Goal: Task Accomplishment & Management: Use online tool/utility

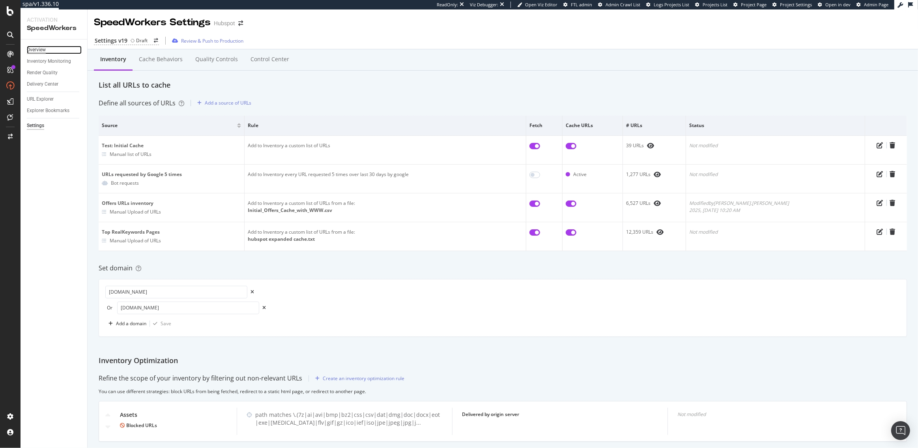
click at [41, 49] on div "Overview" at bounding box center [36, 50] width 19 height 8
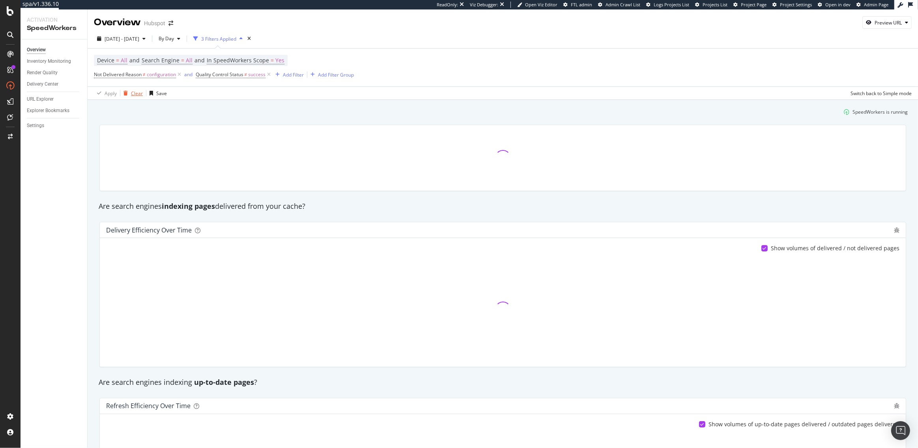
click at [131, 93] on div "Clear" at bounding box center [137, 93] width 12 height 7
